Goal: Task Accomplishment & Management: Use online tool/utility

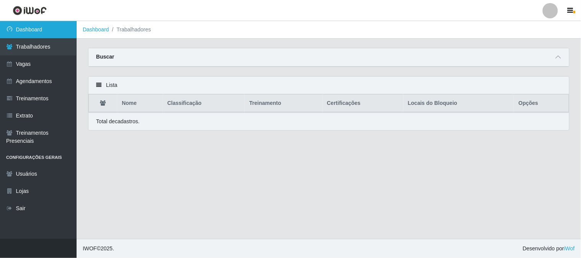
click at [29, 28] on link "Dashboard" at bounding box center [38, 29] width 77 height 17
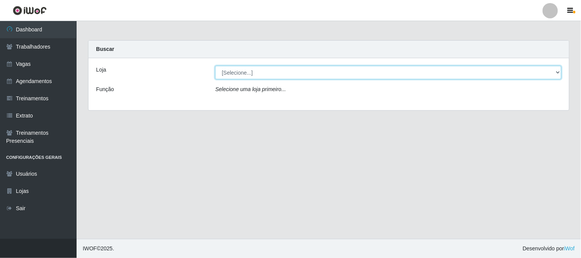
click at [235, 74] on select "[Selecione...] Sapore D'italia" at bounding box center [388, 72] width 346 height 13
select select "266"
click at [215, 66] on select "[Selecione...] Sapore D'italia" at bounding box center [388, 72] width 346 height 13
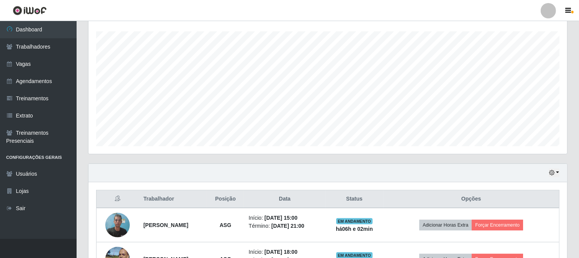
scroll to position [213, 0]
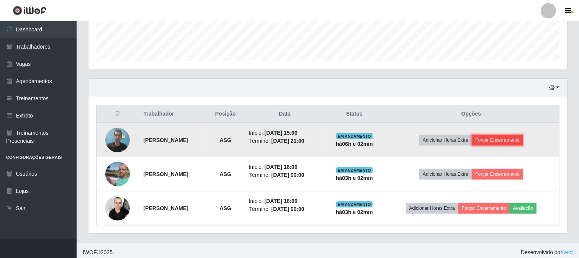
click at [515, 141] on button "Forçar Encerramento" at bounding box center [497, 140] width 51 height 11
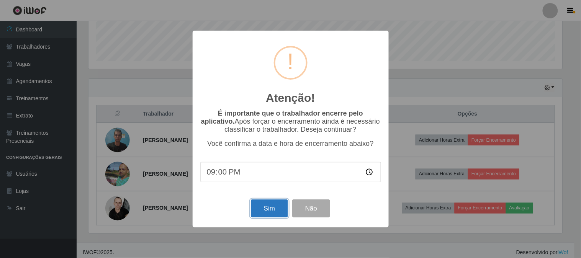
click at [274, 208] on button "Sim" at bounding box center [269, 209] width 37 height 18
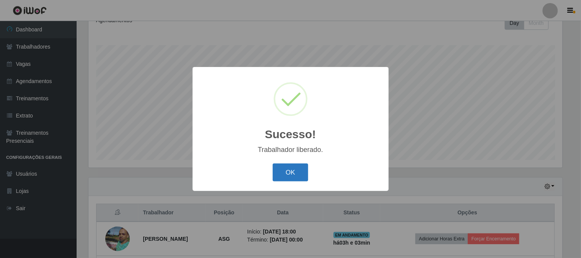
click at [300, 167] on button "OK" at bounding box center [291, 173] width 36 height 18
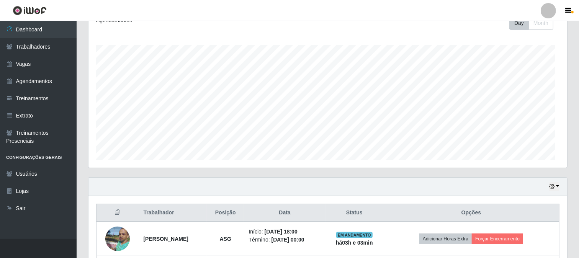
scroll to position [182, 0]
